Goal: Check status

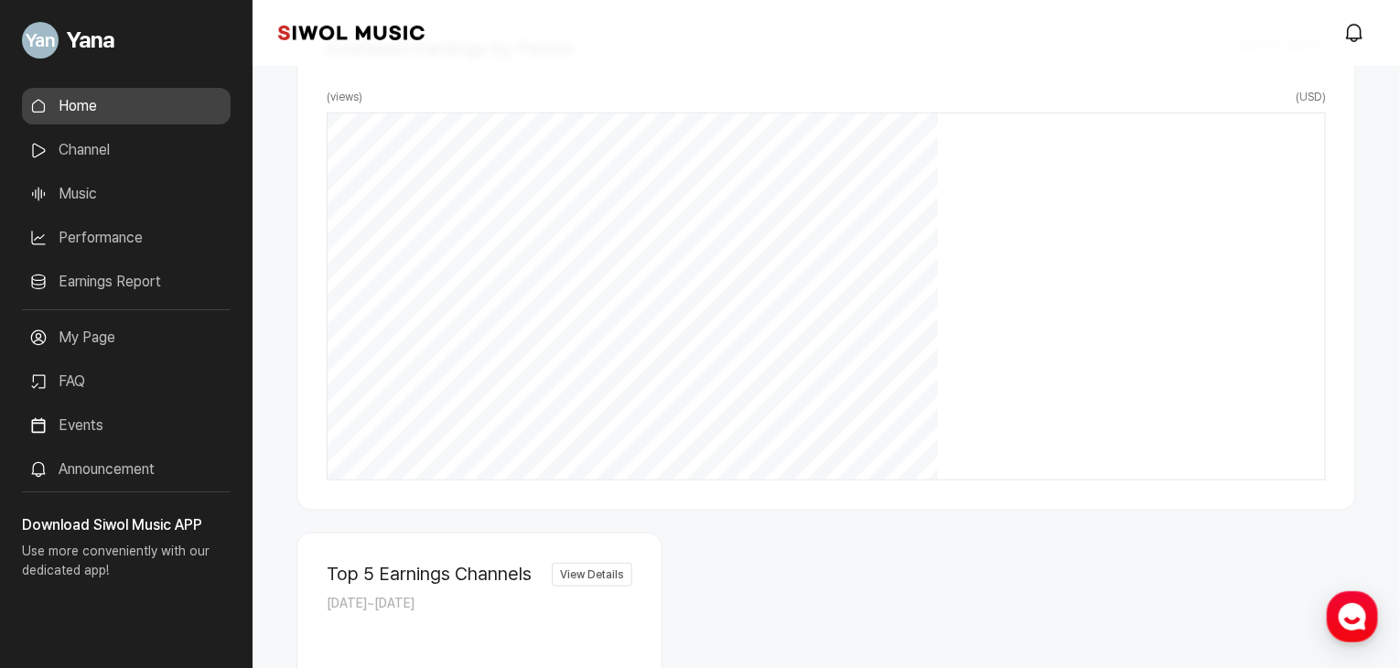
scroll to position [641, 0]
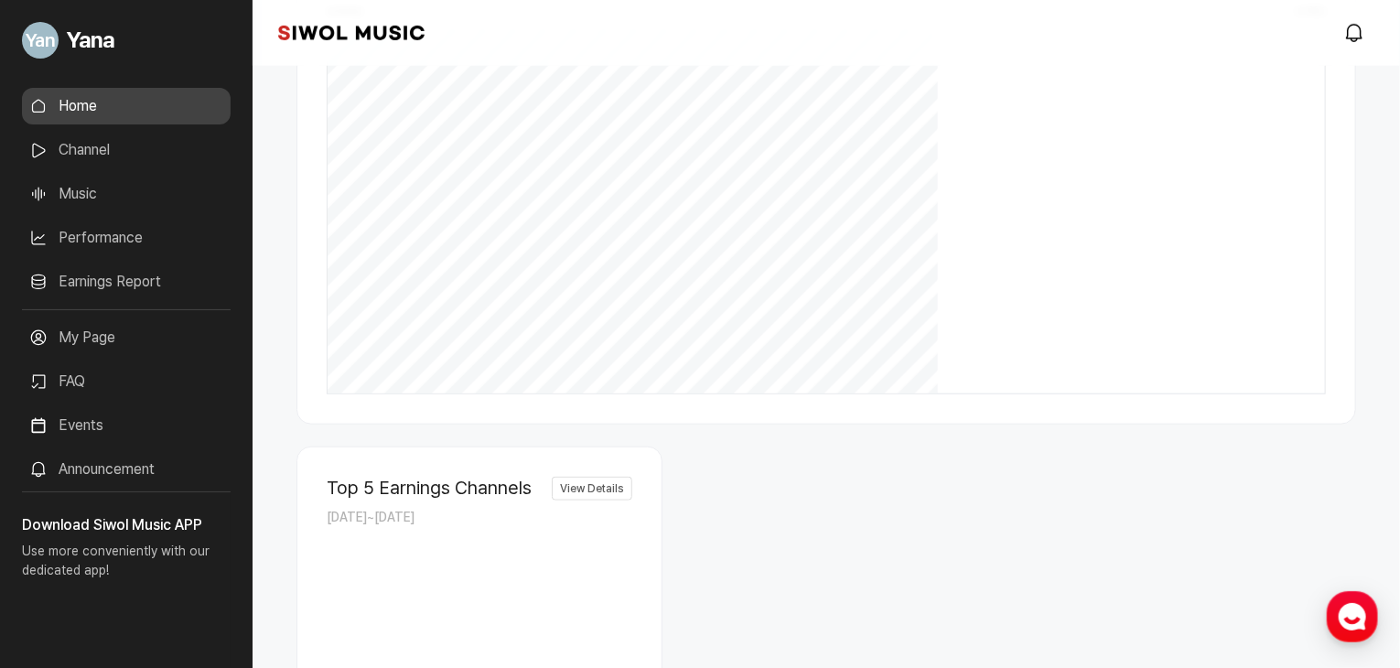
click at [117, 270] on link "Earnings Report" at bounding box center [126, 282] width 209 height 37
click at [118, 278] on link "Earnings Report" at bounding box center [126, 282] width 209 height 37
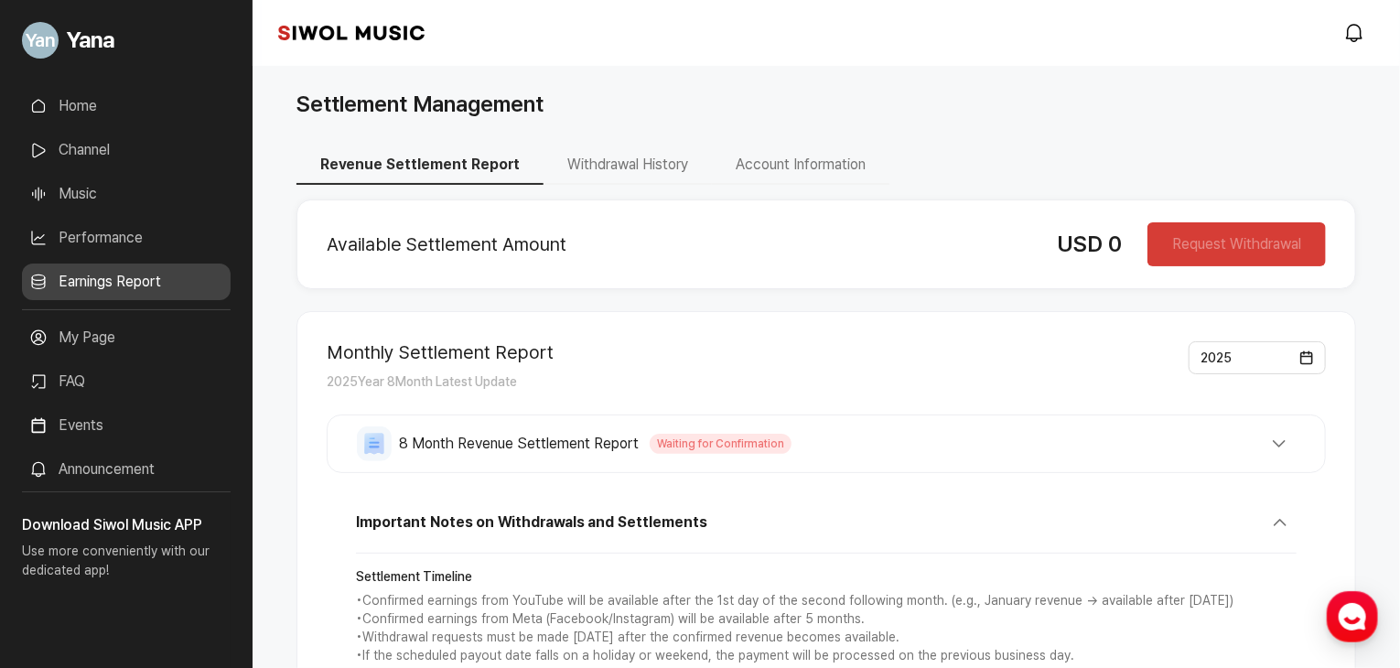
click at [578, 156] on button "Withdrawal History" at bounding box center [628, 165] width 168 height 38
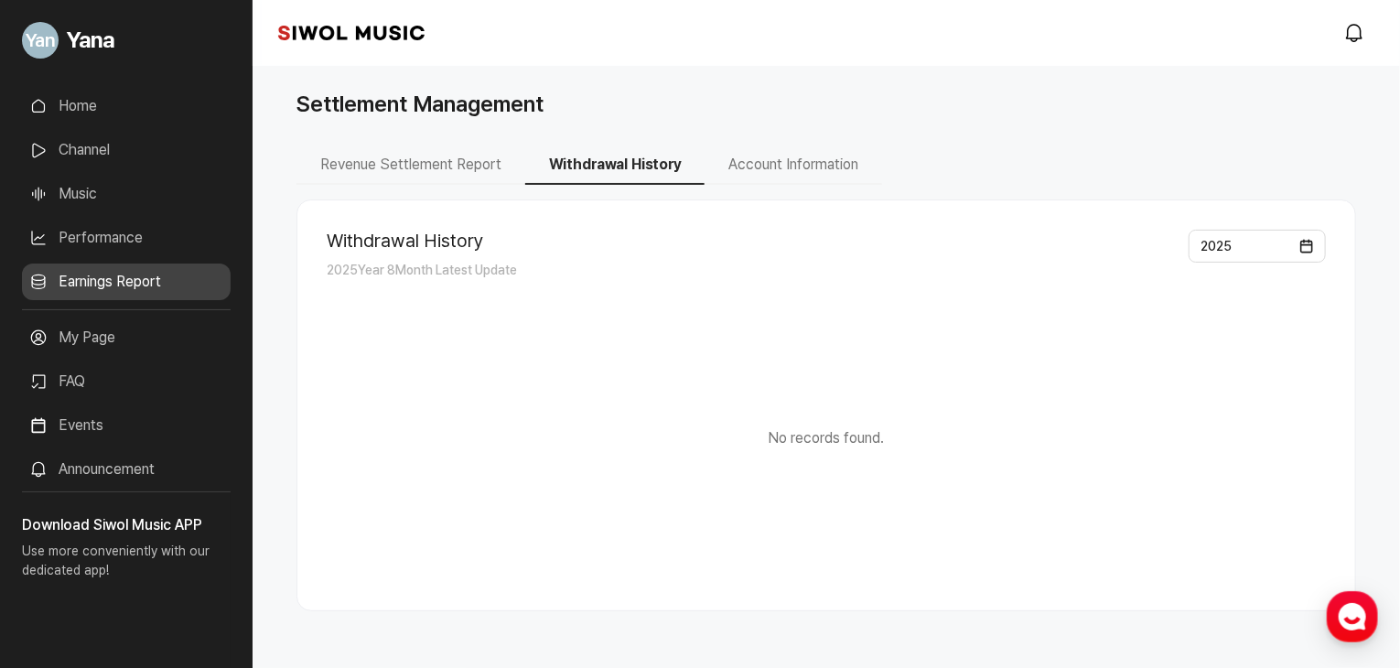
click at [795, 157] on button "Account Information" at bounding box center [794, 165] width 178 height 38
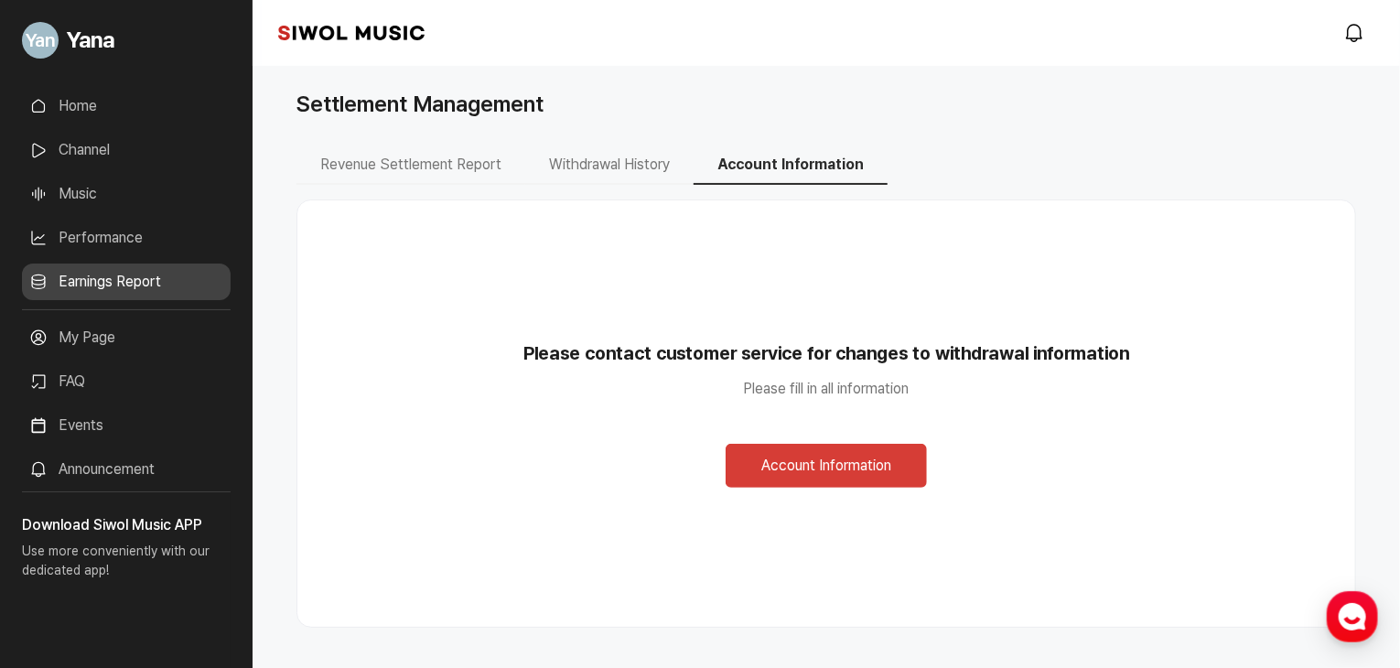
click at [176, 246] on link "Performance" at bounding box center [126, 238] width 209 height 37
